Goal: Transaction & Acquisition: Purchase product/service

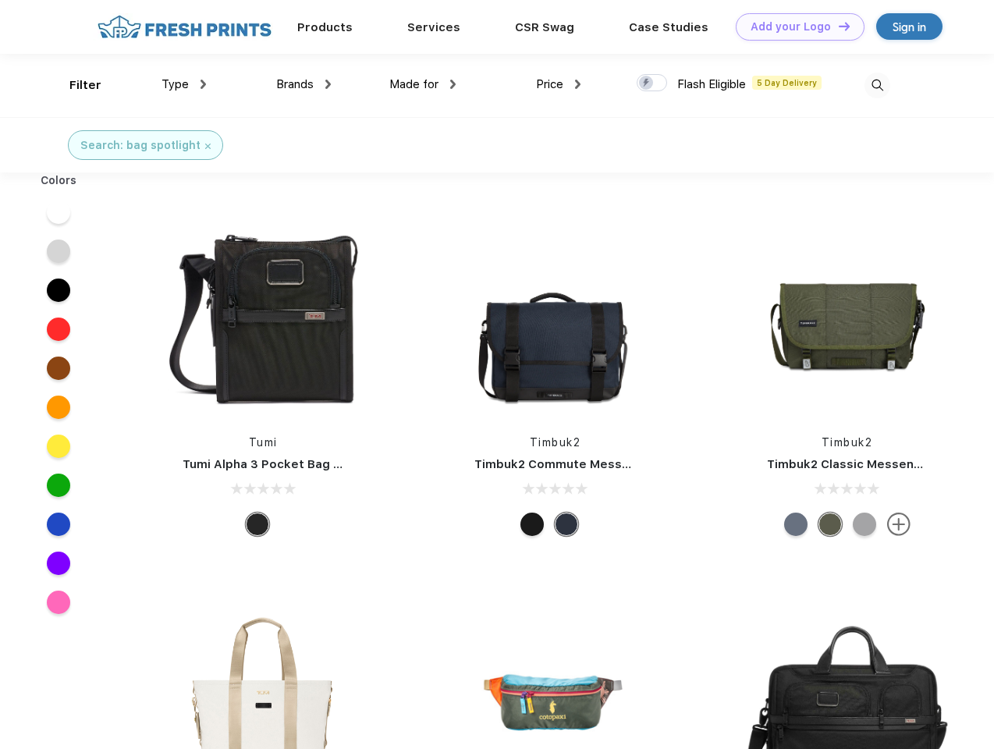
click at [794, 27] on link "Add your Logo Design Tool" at bounding box center [799, 26] width 129 height 27
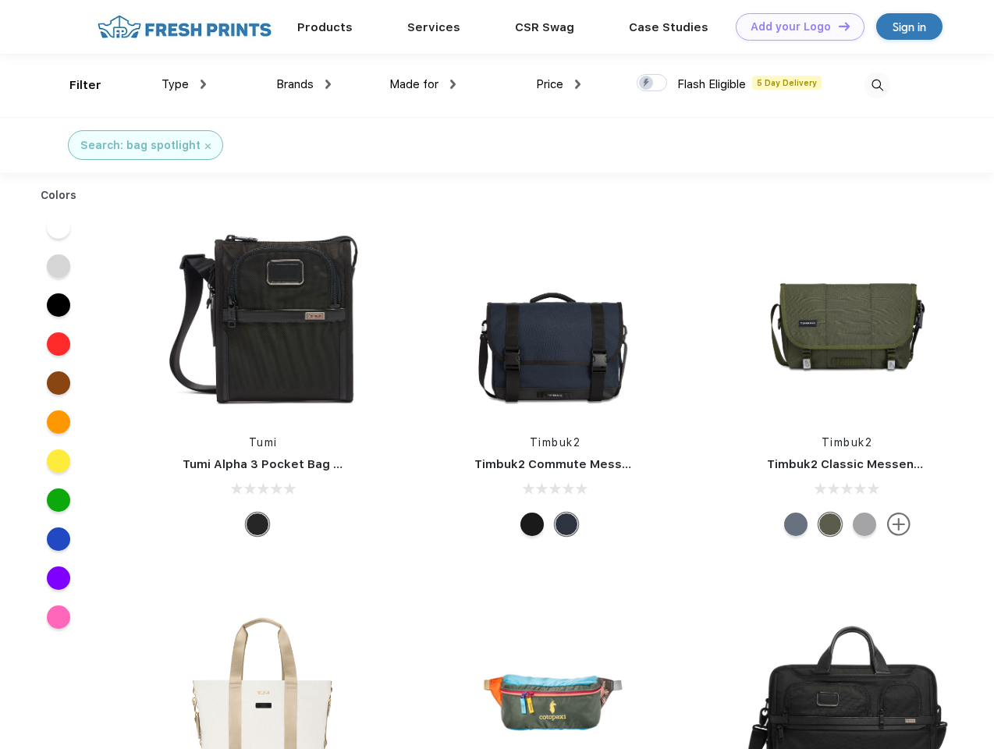
click at [0, 0] on div "Design Tool" at bounding box center [0, 0] width 0 height 0
click at [837, 26] on link "Add your Logo Design Tool" at bounding box center [799, 26] width 129 height 27
click at [75, 85] on div "Filter" at bounding box center [85, 85] width 32 height 18
click at [184, 84] on span "Type" at bounding box center [174, 84] width 27 height 14
click at [303, 84] on span "Brands" at bounding box center [294, 84] width 37 height 14
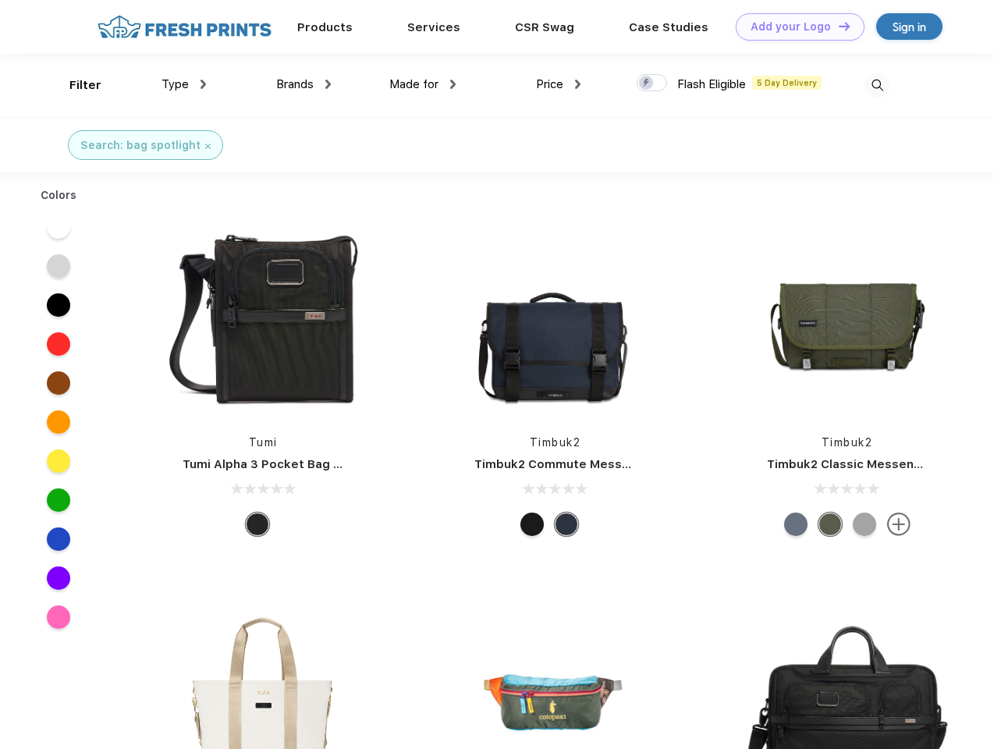
click at [423, 84] on span "Made for" at bounding box center [413, 84] width 49 height 14
click at [558, 84] on span "Price" at bounding box center [549, 84] width 27 height 14
click at [652, 83] on div at bounding box center [651, 82] width 30 height 17
click at [646, 83] on input "checkbox" at bounding box center [641, 78] width 10 height 10
click at [877, 85] on img at bounding box center [877, 86] width 26 height 26
